Goal: Information Seeking & Learning: Check status

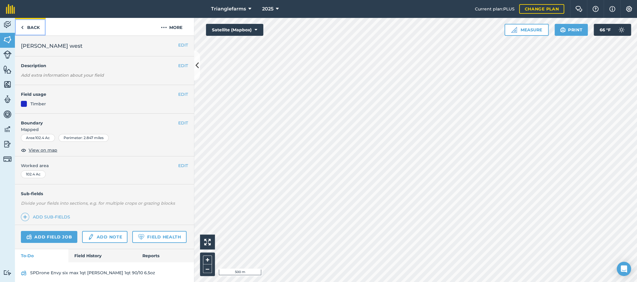
click at [28, 28] on link "Back" at bounding box center [30, 27] width 31 height 18
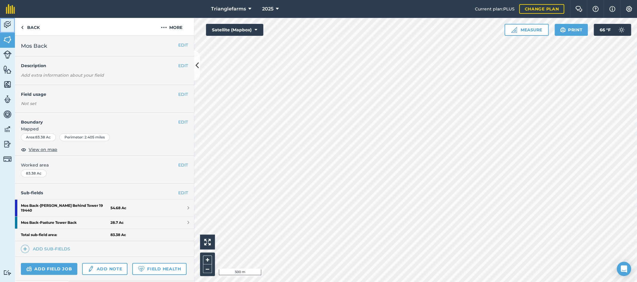
click at [10, 24] on img at bounding box center [7, 24] width 8 height 9
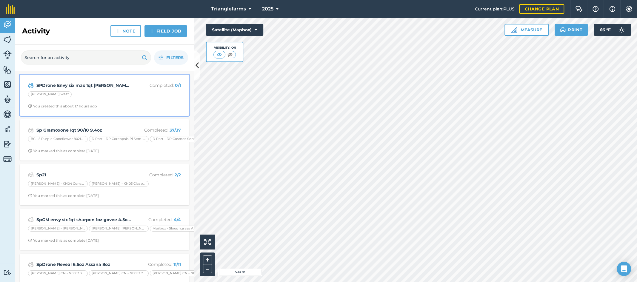
click at [101, 87] on strong "SPDrone Envy six max 1qt [PERSON_NAME] 1qt 90/10 6.5oz" at bounding box center [83, 85] width 95 height 7
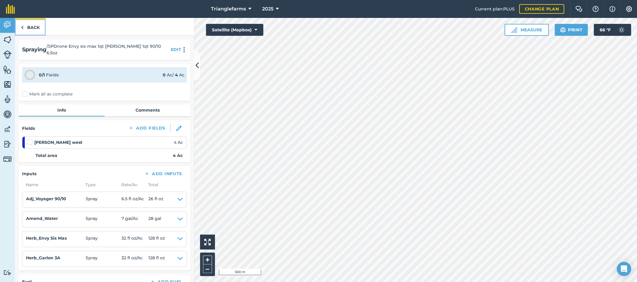
click at [34, 25] on link "Back" at bounding box center [30, 27] width 31 height 18
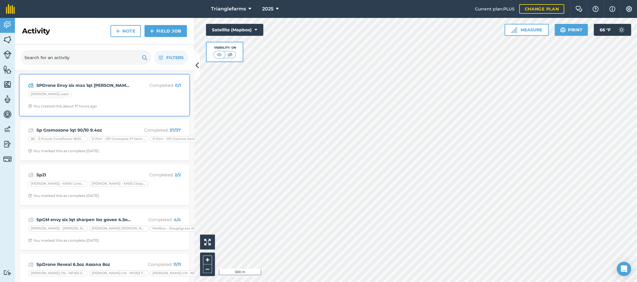
click at [53, 87] on strong "SPDrone Envy six max 1qt [PERSON_NAME] 1qt 90/10 6.5oz" at bounding box center [83, 85] width 95 height 7
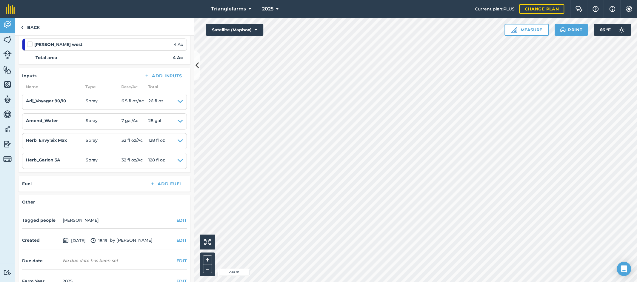
scroll to position [107, 0]
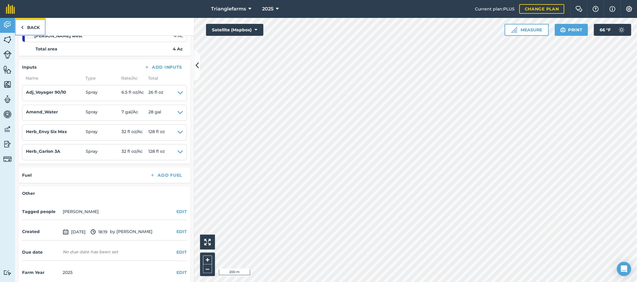
click at [33, 25] on link "Back" at bounding box center [30, 27] width 31 height 18
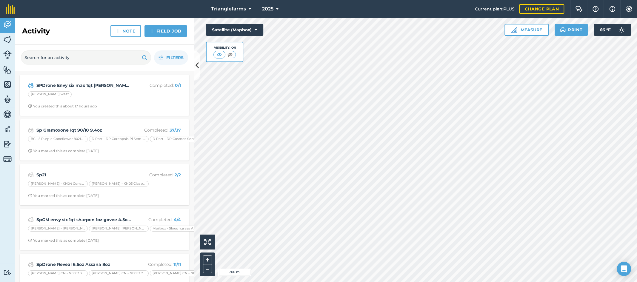
click at [33, 26] on h2 "Activity" at bounding box center [36, 31] width 28 height 10
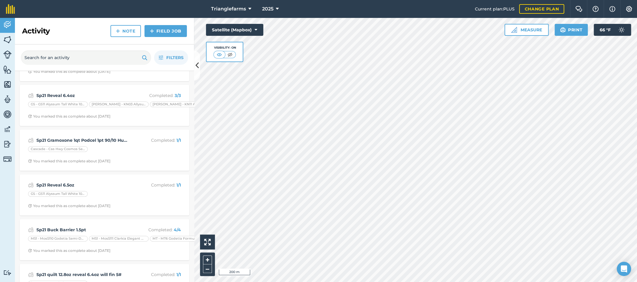
scroll to position [516, 0]
